Goal: Transaction & Acquisition: Subscribe to service/newsletter

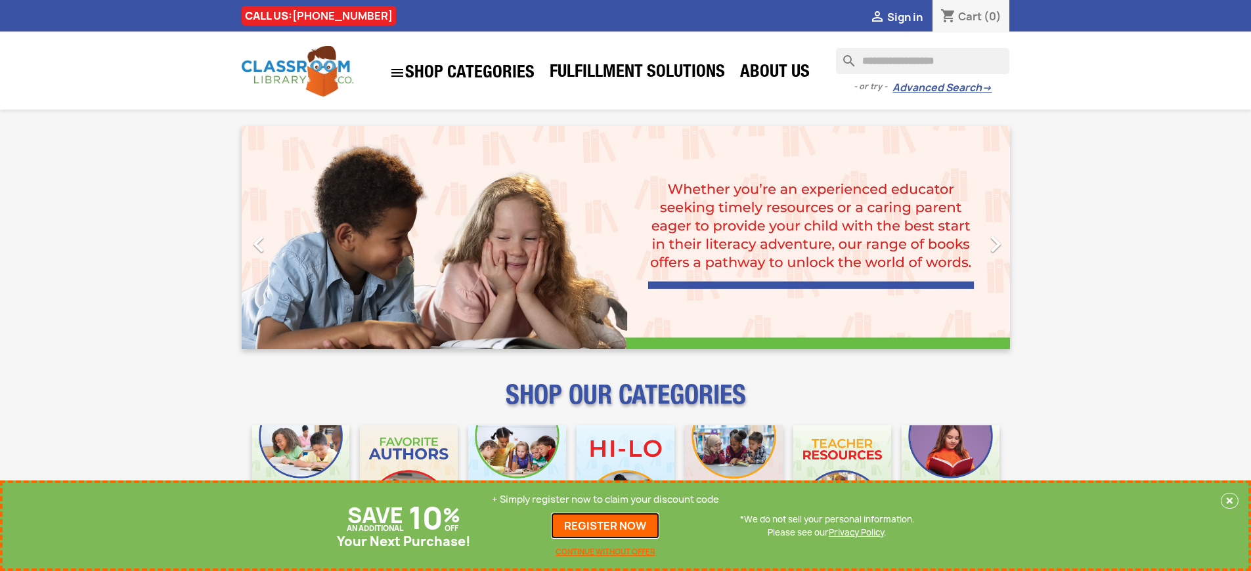
click at [605, 526] on link "REGISTER NOW" at bounding box center [605, 526] width 108 height 26
click at [605, 500] on p "+ Simply register now to claim your discount code" at bounding box center [605, 499] width 227 height 13
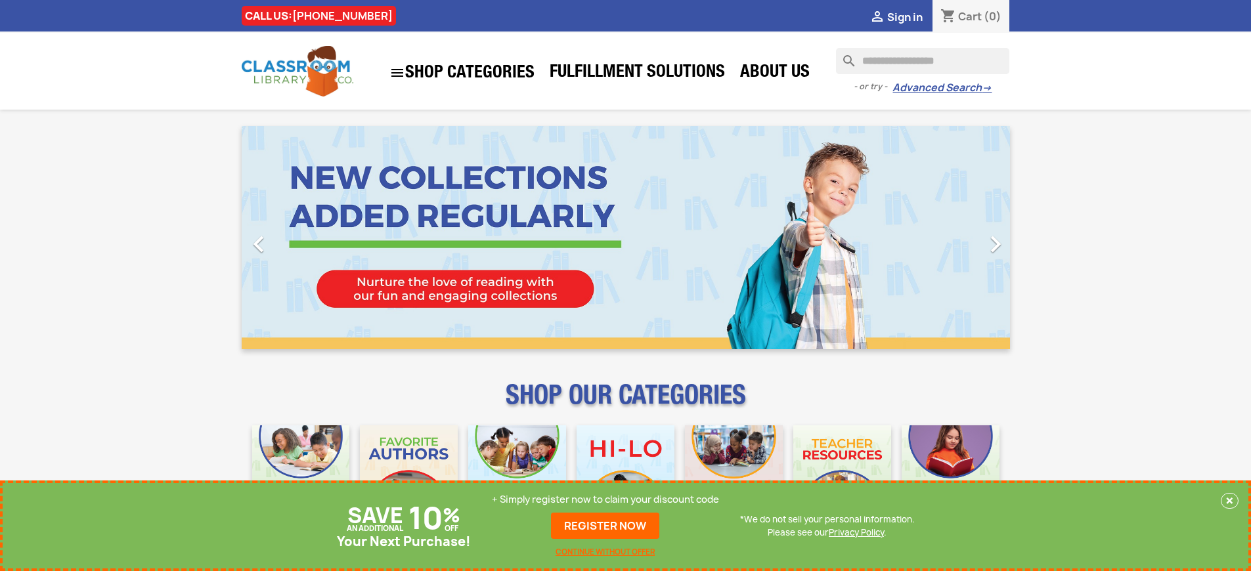
click at [605, 500] on p "+ Simply register now to claim your discount code" at bounding box center [605, 499] width 227 height 13
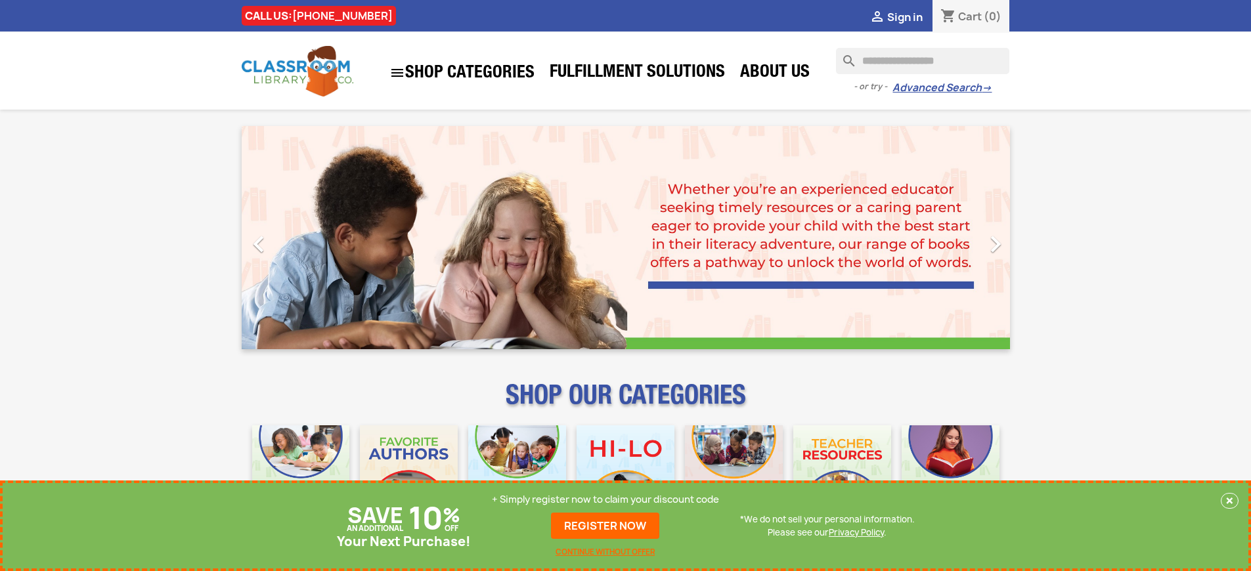
click at [605, 500] on p "+ Simply register now to claim your discount code" at bounding box center [605, 499] width 227 height 13
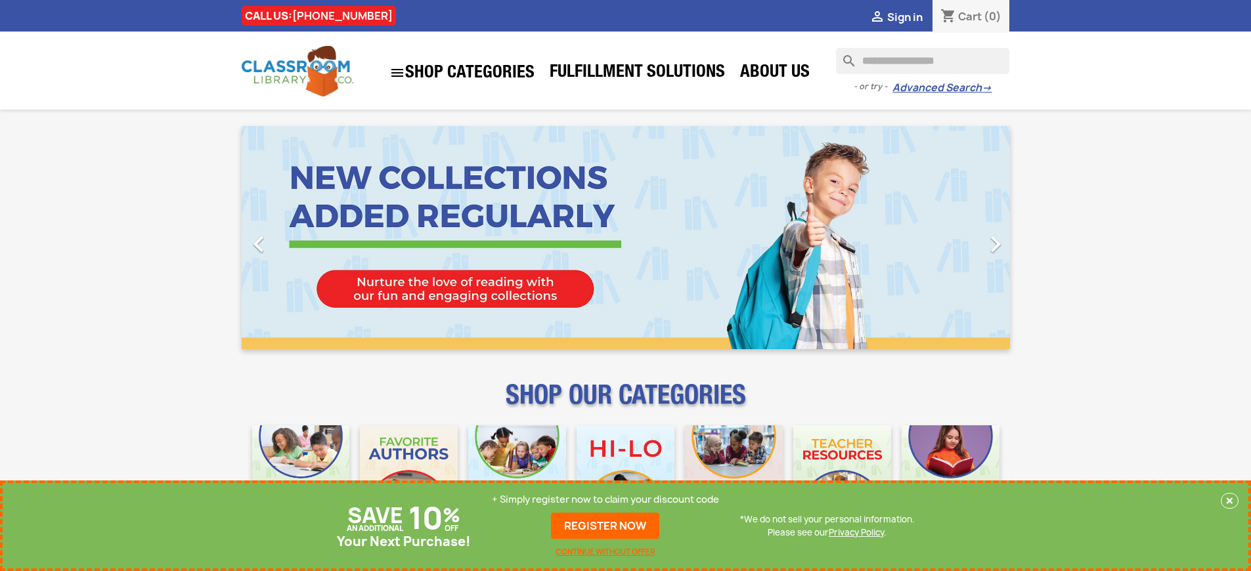
click at [605, 500] on p "+ Simply register now to claim your discount code" at bounding box center [605, 499] width 227 height 13
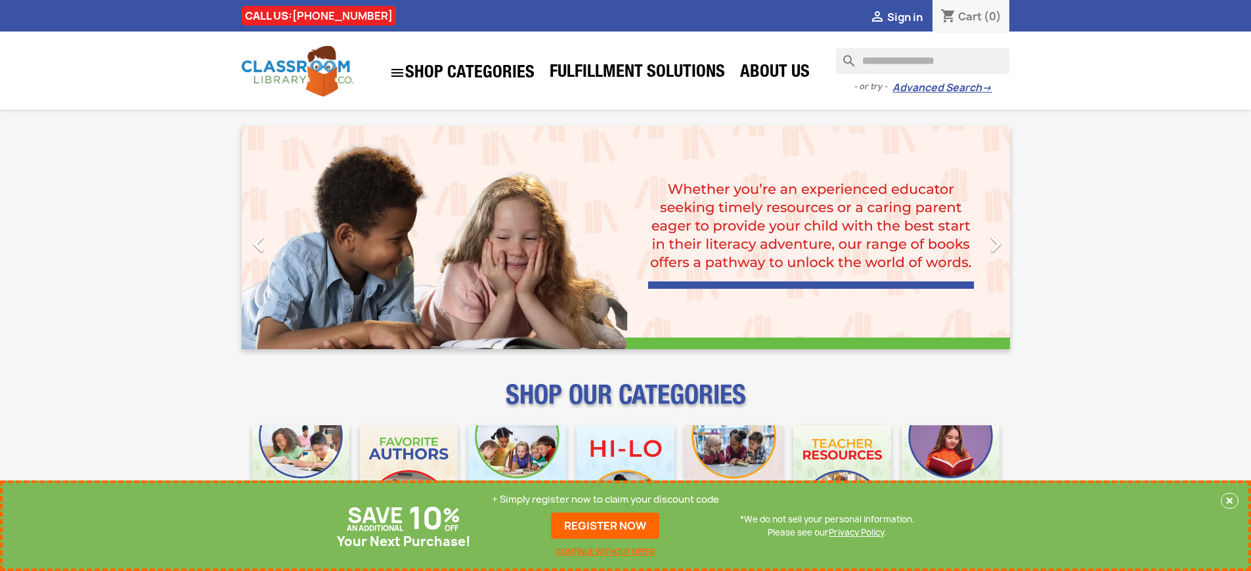
click at [605, 500] on p "+ Simply register now to claim your discount code" at bounding box center [605, 499] width 227 height 13
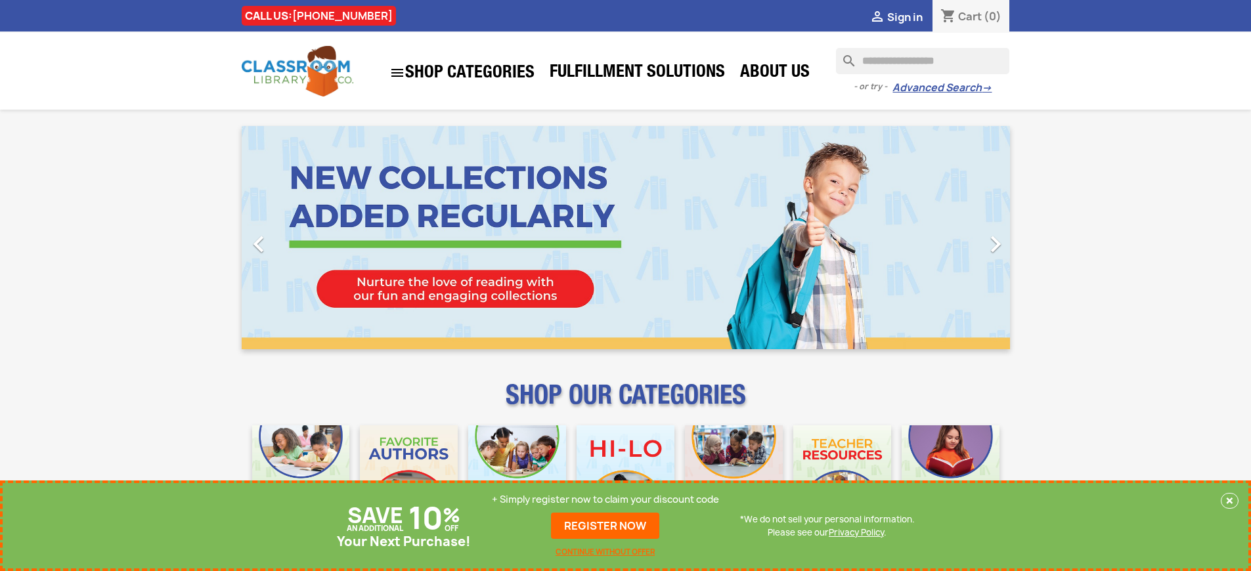
click at [605, 500] on p "+ Simply register now to claim your discount code" at bounding box center [605, 499] width 227 height 13
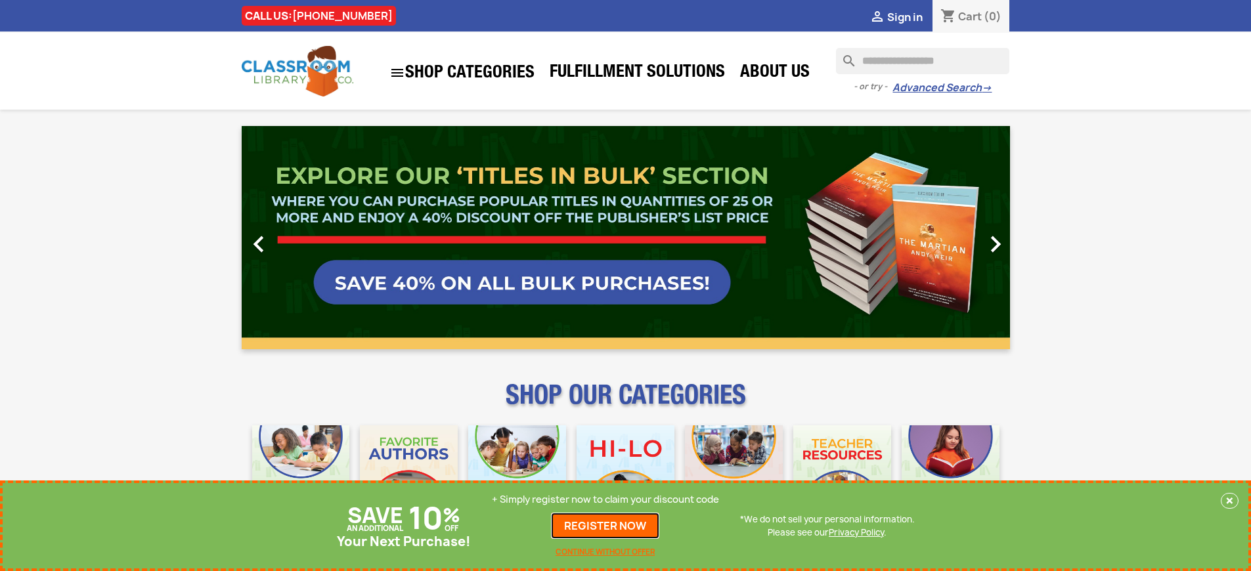
click at [605, 526] on link "REGISTER NOW" at bounding box center [605, 526] width 108 height 26
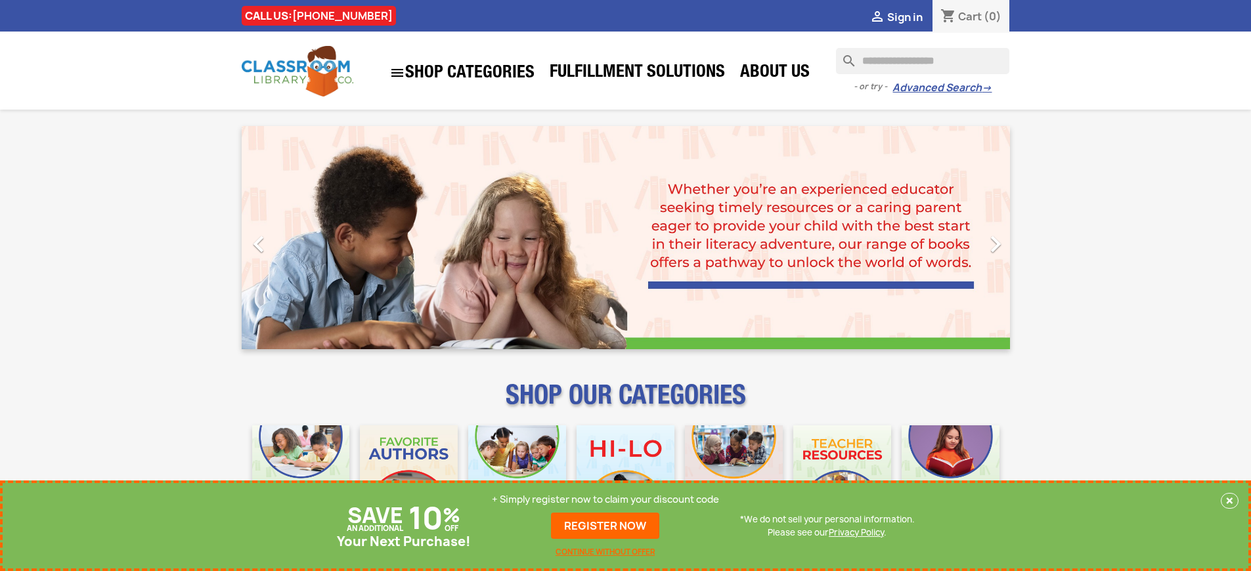
click at [605, 500] on p "+ Simply register now to claim your discount code" at bounding box center [605, 499] width 227 height 13
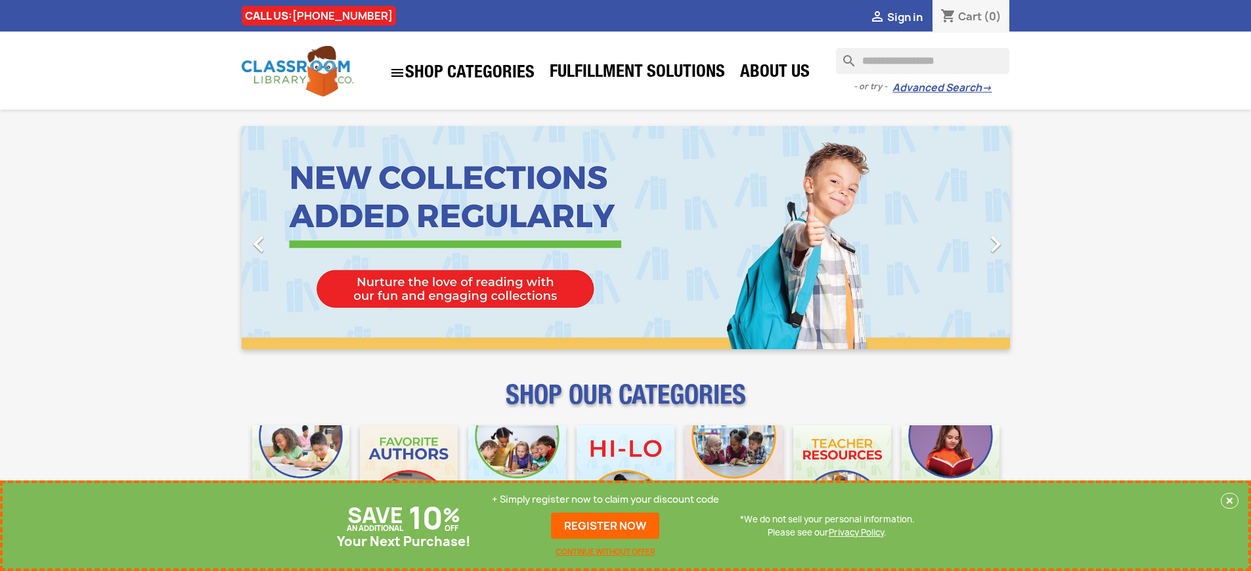
click at [605, 500] on p "+ Simply register now to claim your discount code" at bounding box center [605, 499] width 227 height 13
click at [605, 526] on link "REGISTER NOW" at bounding box center [605, 526] width 108 height 26
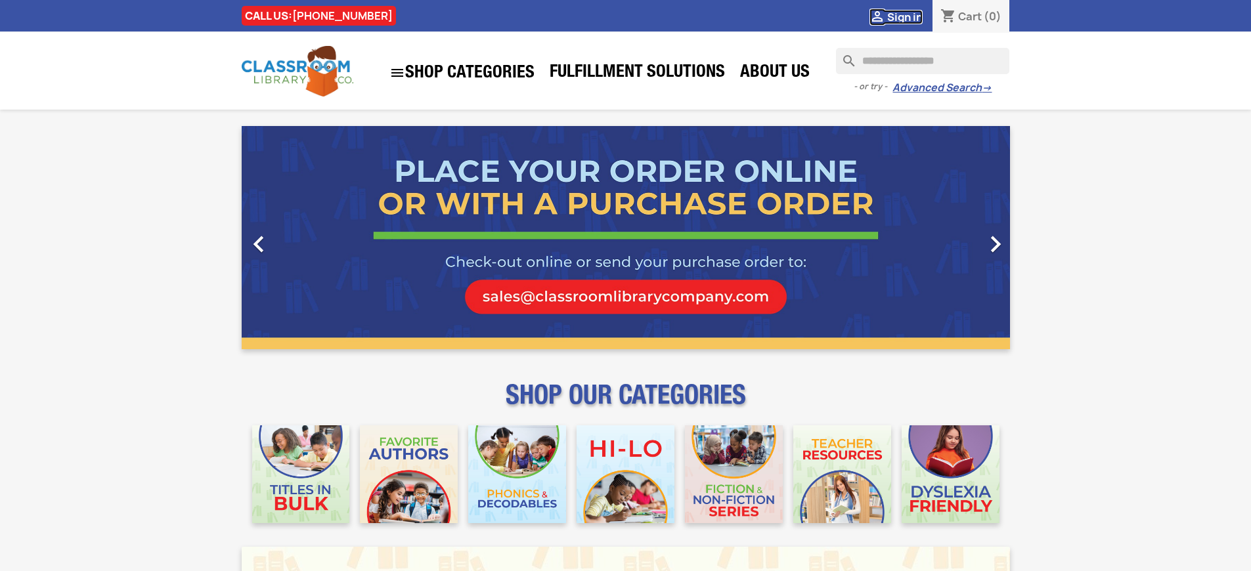
click at [904, 16] on span "Sign in" at bounding box center [904, 17] width 35 height 14
